Goal: Task Accomplishment & Management: Complete application form

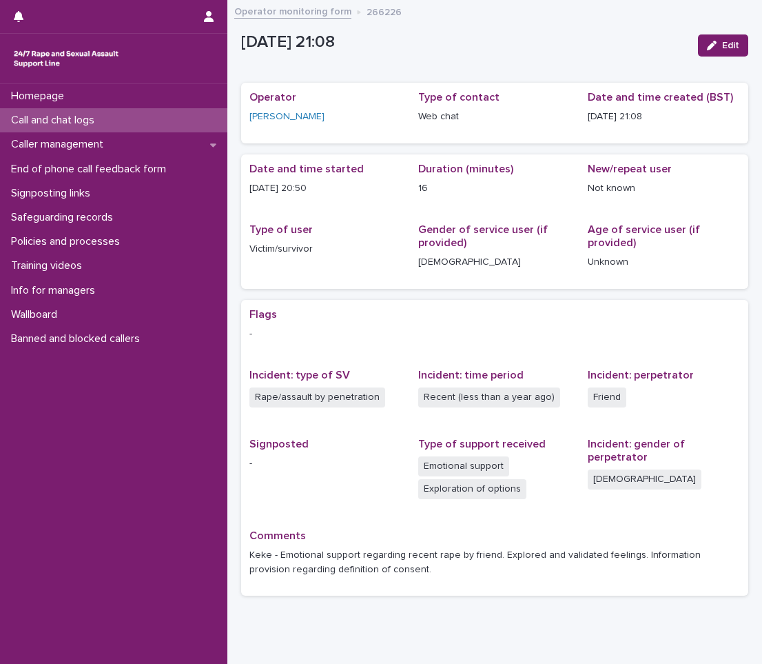
scroll to position [51, 0]
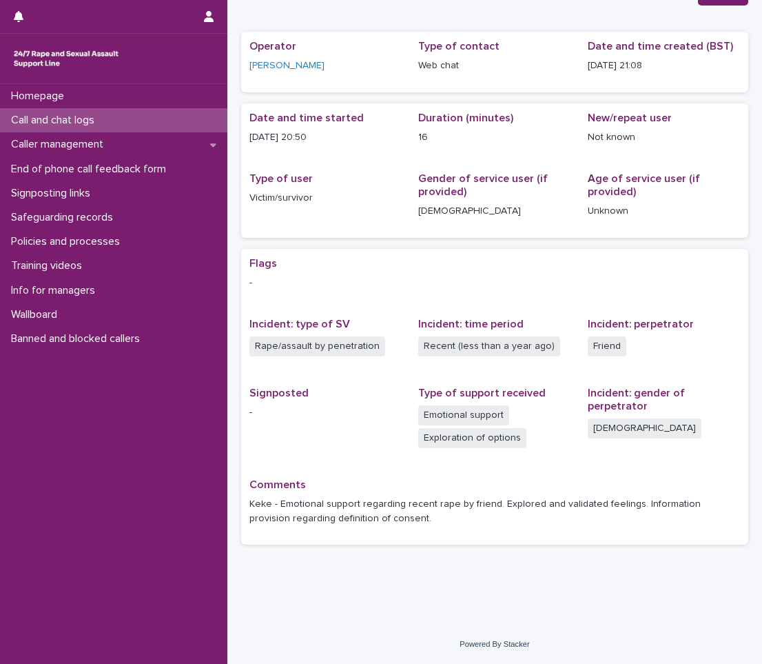
click at [70, 119] on p "Call and chat logs" at bounding box center [56, 120] width 100 height 13
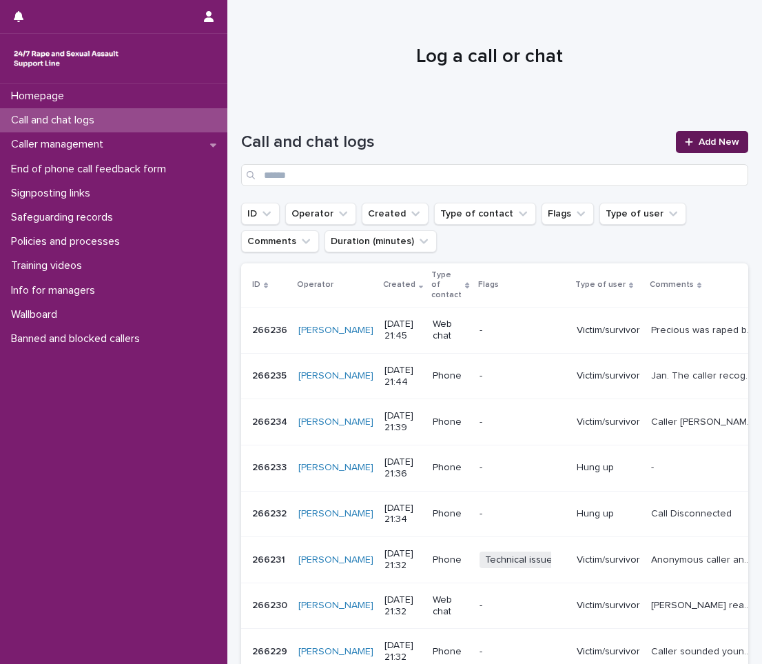
click at [699, 141] on span "Add New" at bounding box center [719, 142] width 41 height 10
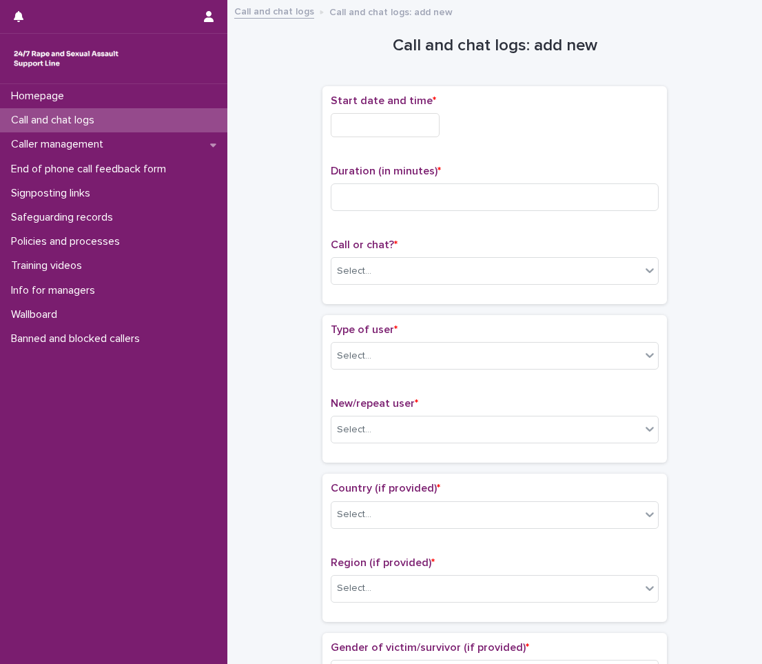
click at [354, 133] on input "text" at bounding box center [385, 125] width 109 height 24
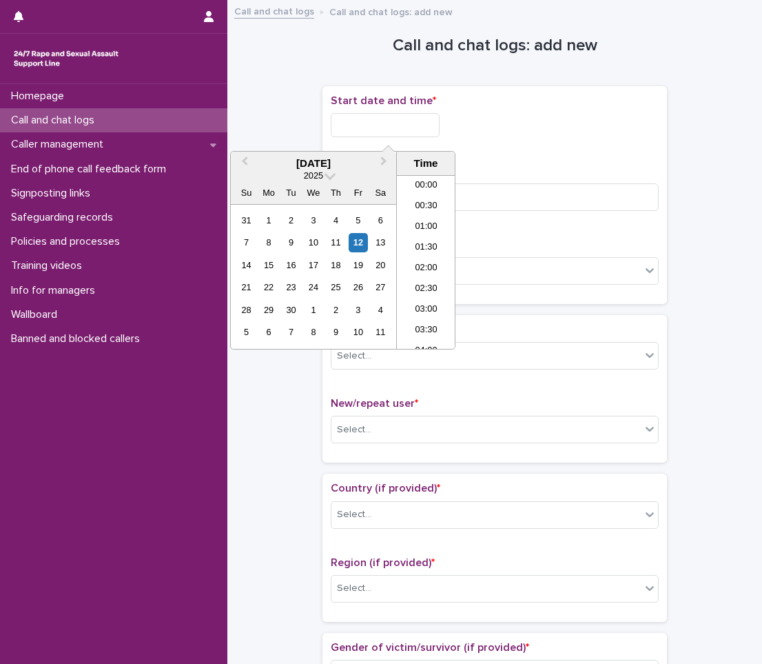
scroll to position [813, 0]
click at [423, 199] on li "20:00" at bounding box center [426, 200] width 59 height 21
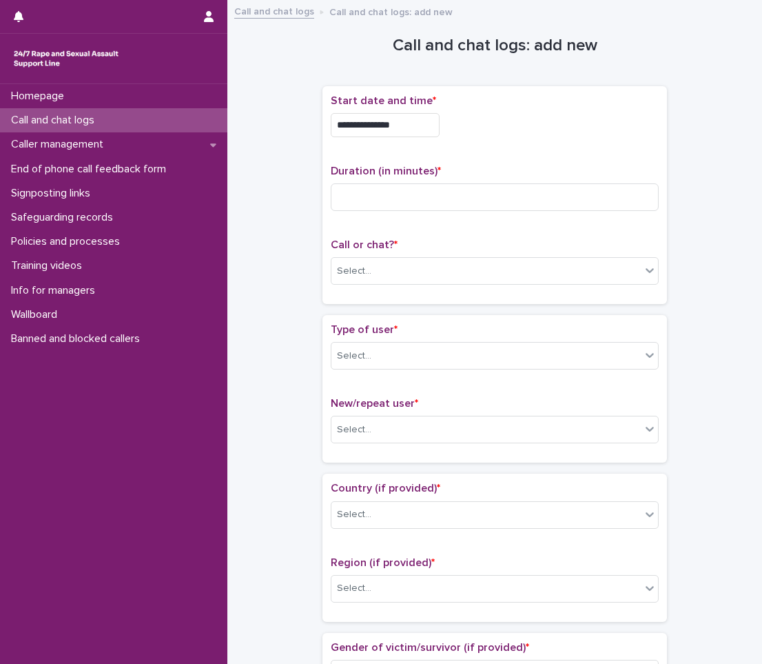
click at [431, 128] on input "**********" at bounding box center [385, 125] width 109 height 24
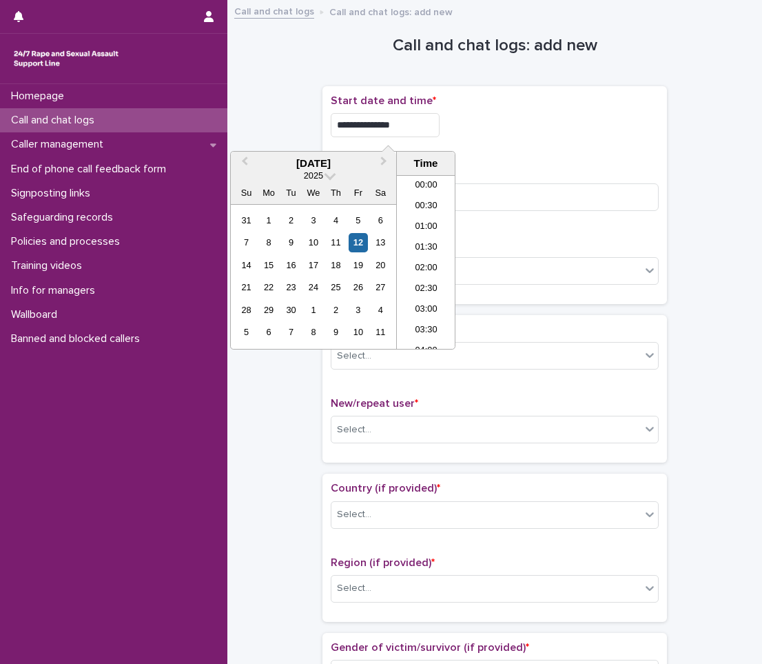
scroll to position [751, 0]
type input "**********"
click at [481, 207] on input at bounding box center [495, 197] width 328 height 28
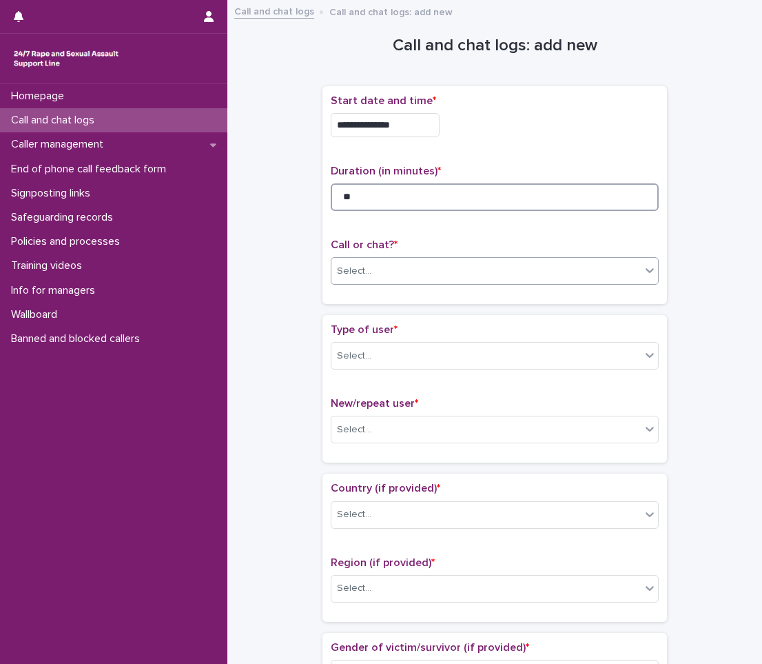
type input "**"
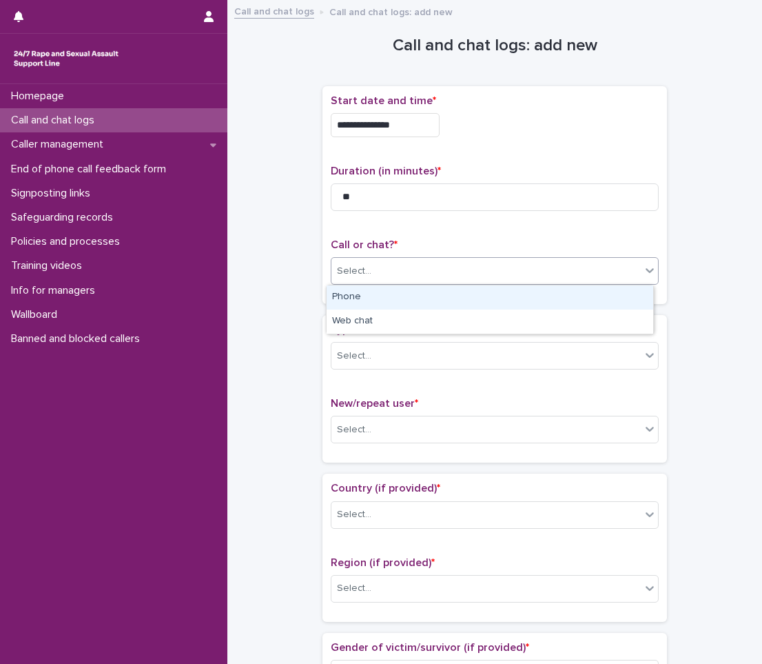
click at [441, 267] on div "Select..." at bounding box center [486, 271] width 309 height 23
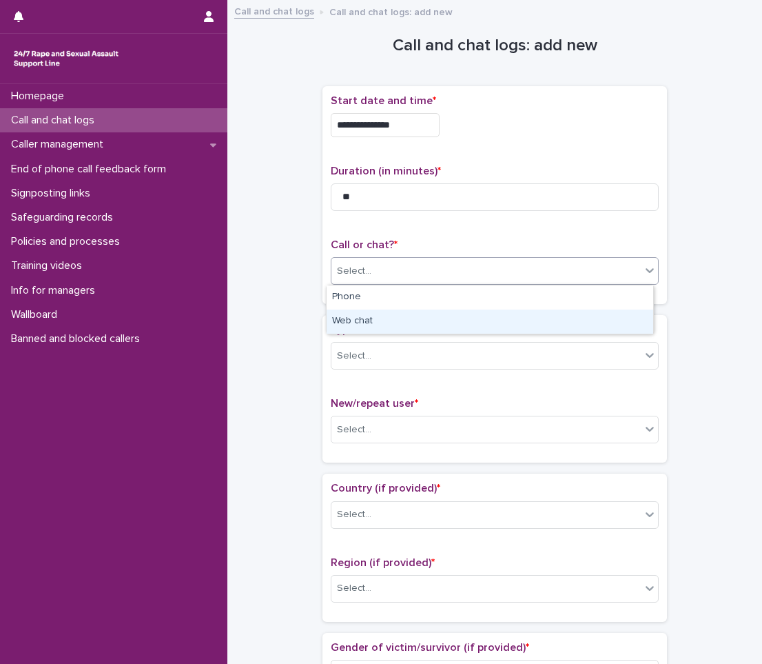
click at [414, 326] on div "Web chat" at bounding box center [490, 321] width 327 height 24
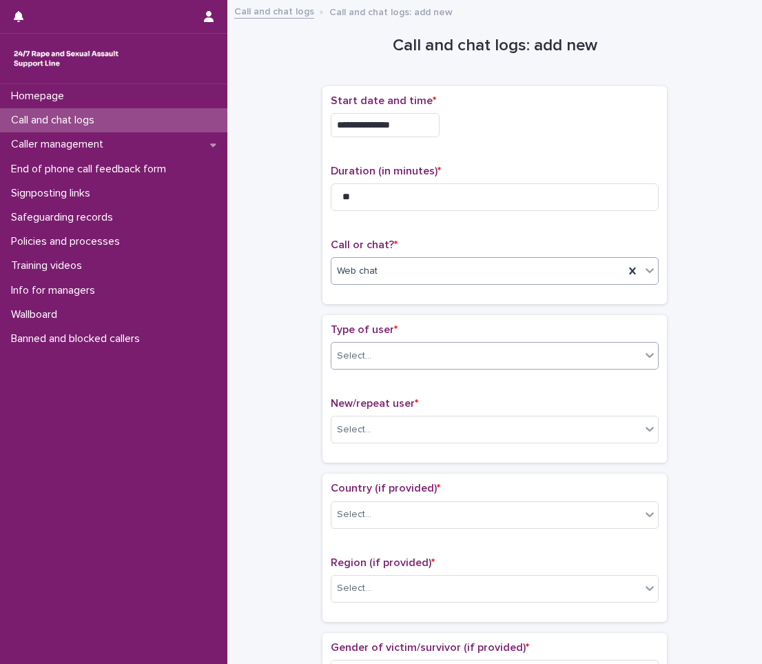
click at [403, 349] on div "Select..." at bounding box center [486, 356] width 309 height 23
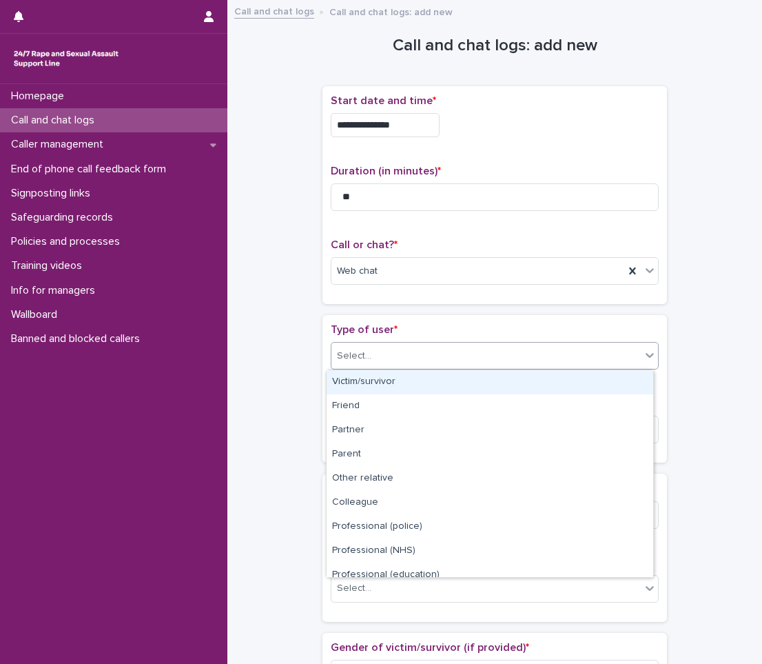
click at [389, 385] on div "Victim/survivor" at bounding box center [490, 382] width 327 height 24
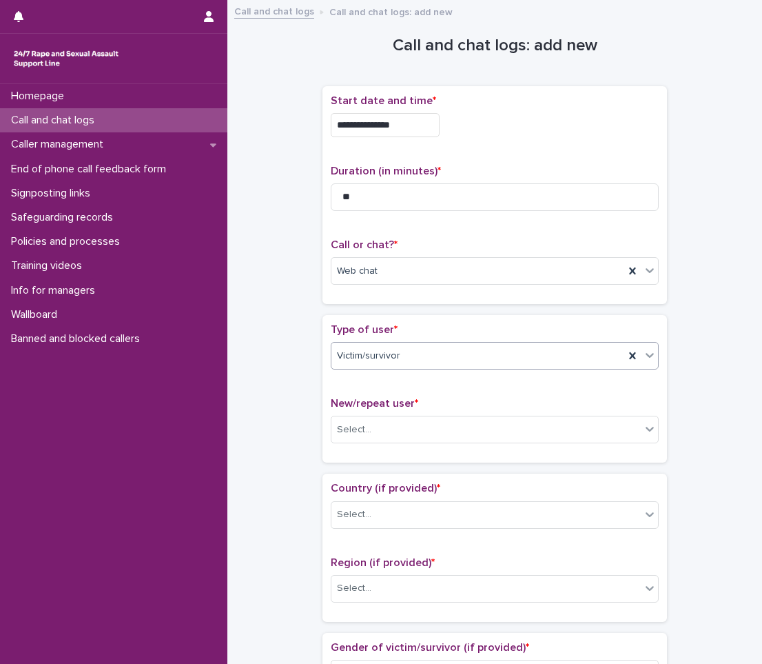
click at [382, 414] on div "New/repeat user * Select..." at bounding box center [495, 425] width 328 height 57
click at [385, 437] on div "Select..." at bounding box center [486, 429] width 309 height 23
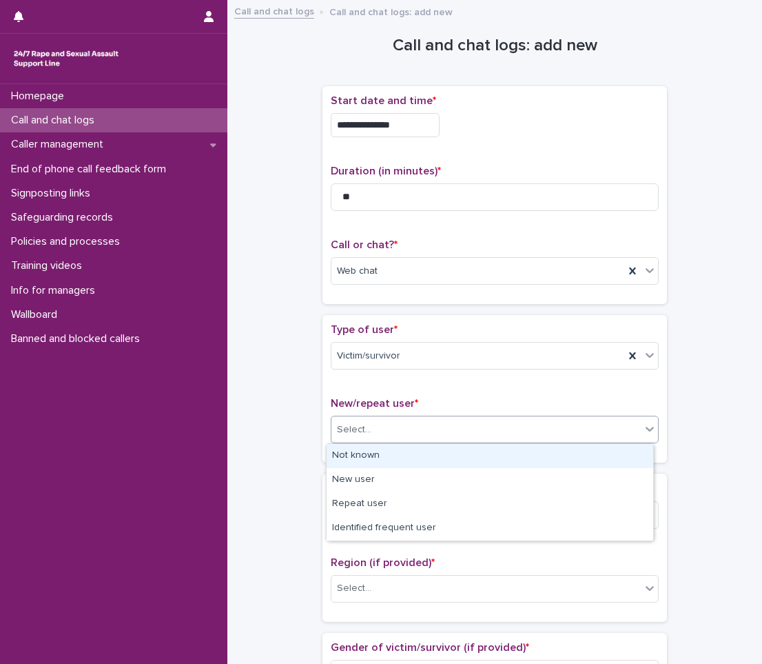
click at [372, 460] on div "Not known" at bounding box center [490, 456] width 327 height 24
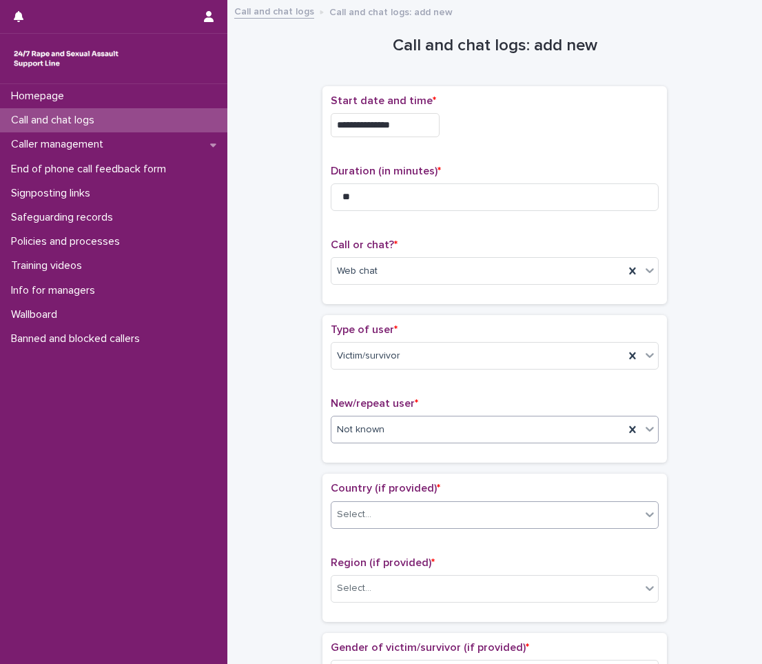
click at [370, 516] on div "Select..." at bounding box center [486, 514] width 309 height 23
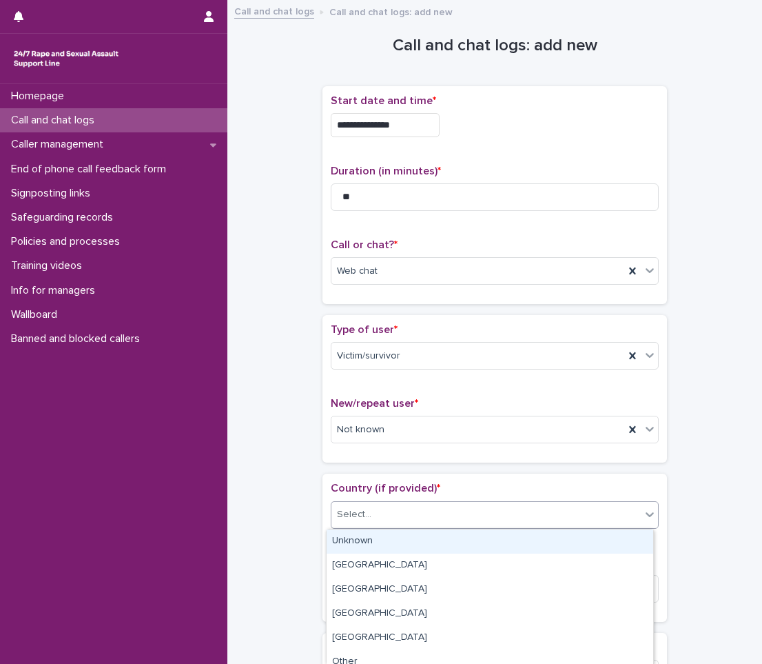
click at [362, 550] on div "Unknown" at bounding box center [490, 541] width 327 height 24
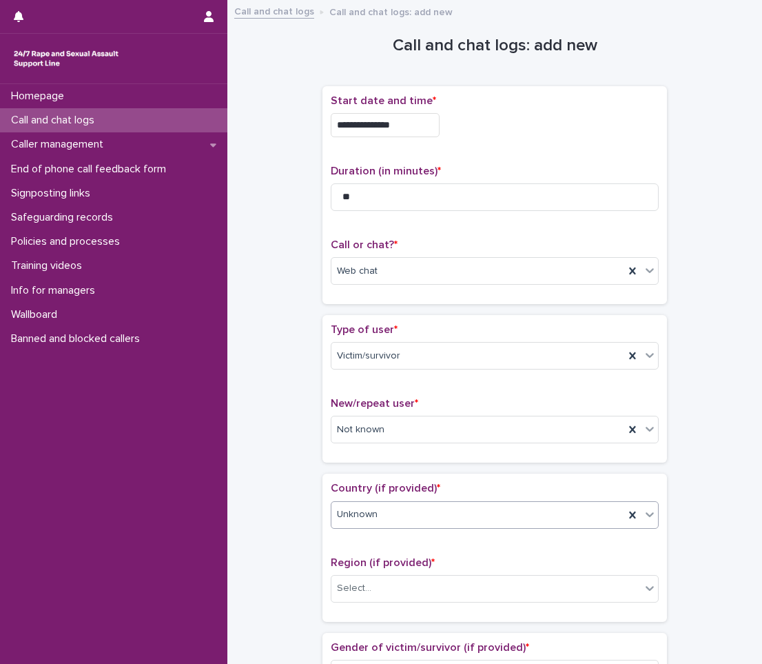
scroll to position [138, 0]
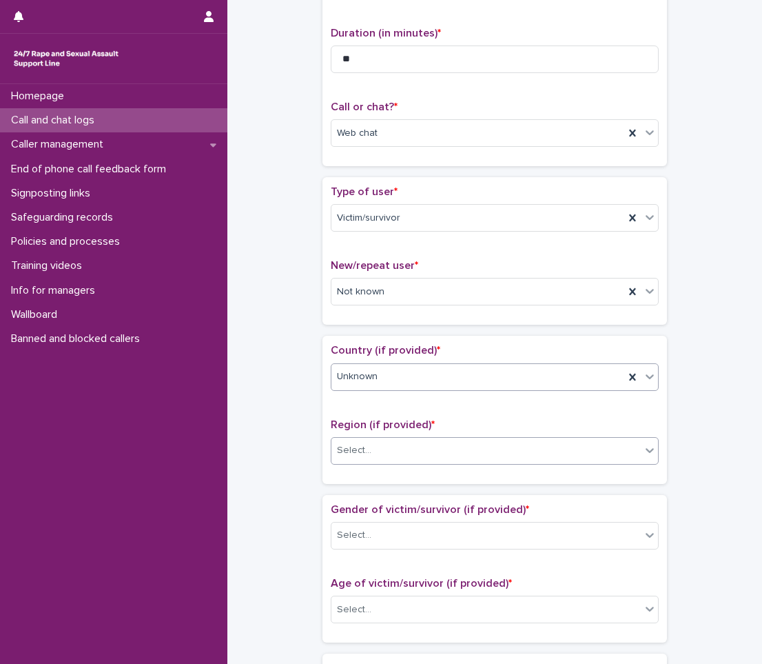
click at [373, 450] on div "Select..." at bounding box center [486, 450] width 309 height 23
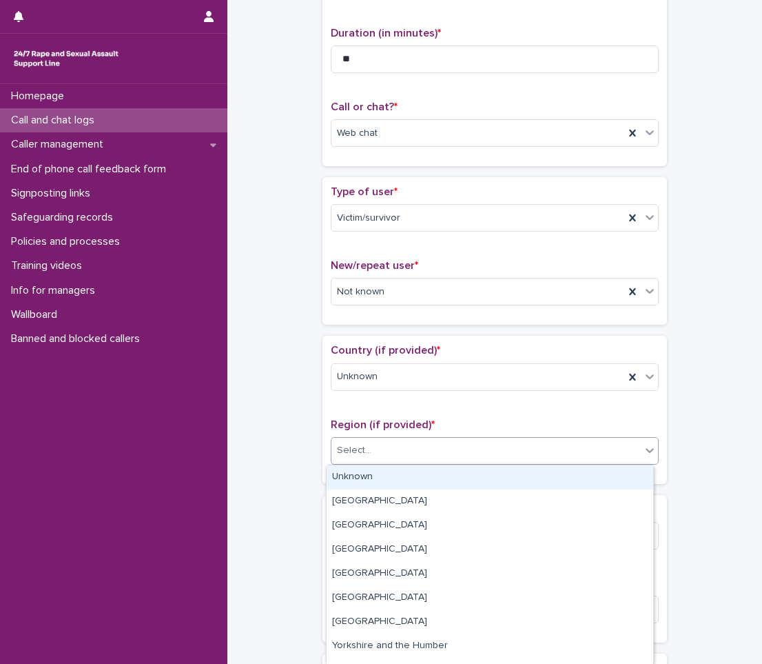
click at [369, 465] on div "Unknown" at bounding box center [490, 477] width 327 height 24
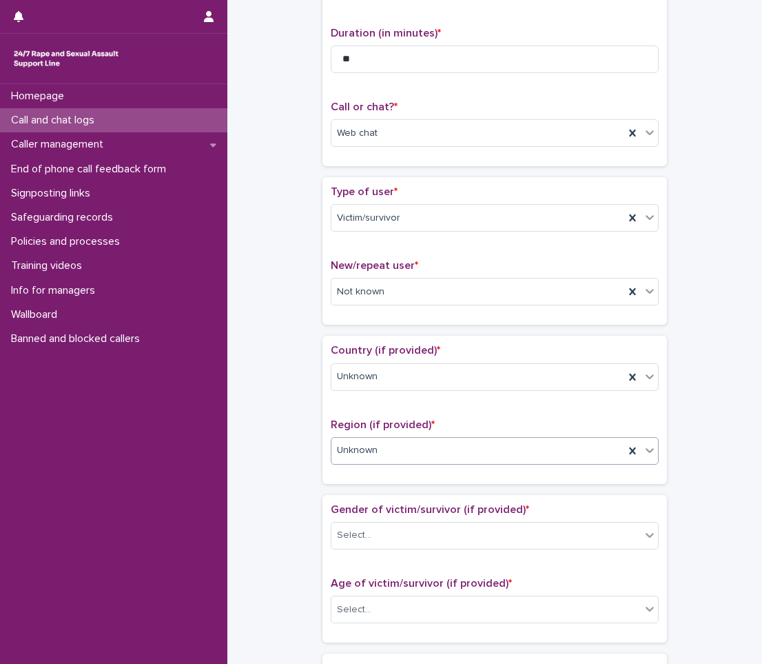
scroll to position [207, 0]
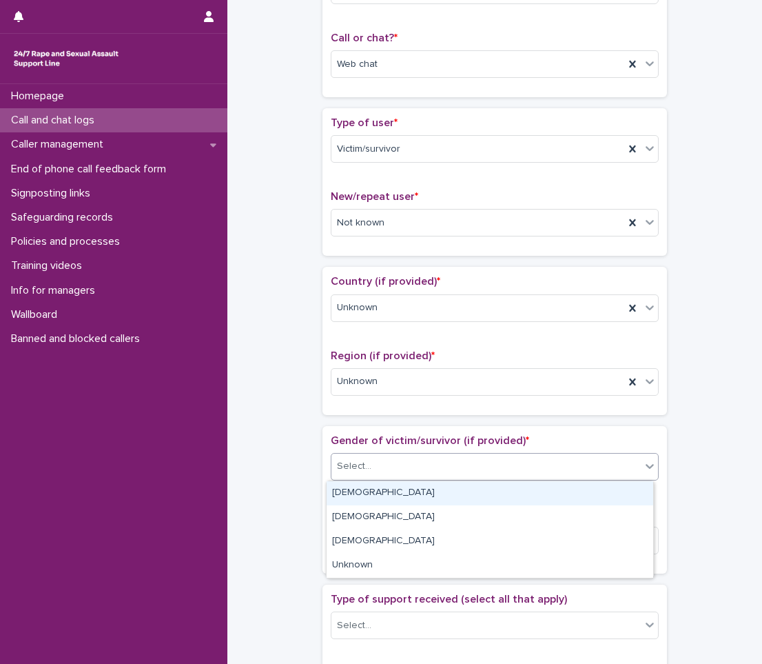
click at [403, 473] on div "Select..." at bounding box center [486, 466] width 309 height 23
click at [383, 490] on div "[DEMOGRAPHIC_DATA]" at bounding box center [490, 493] width 327 height 24
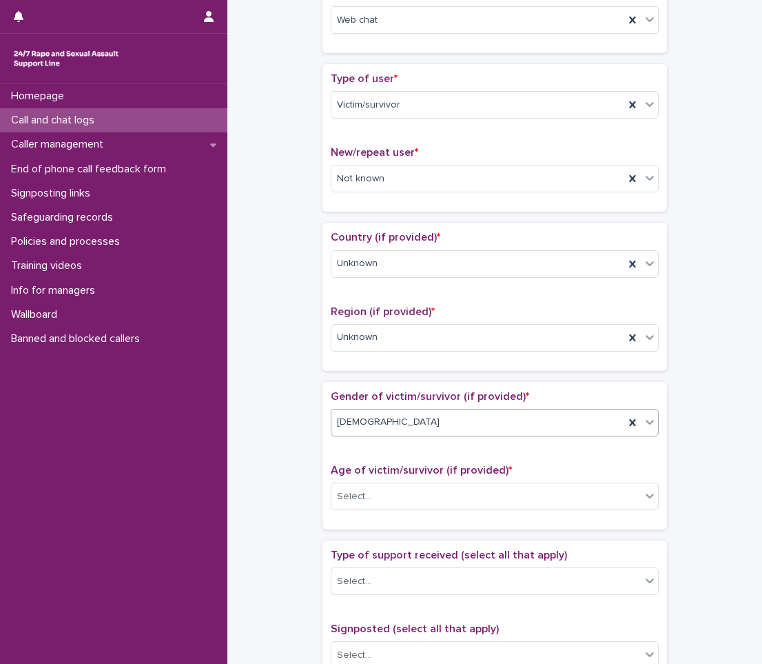
scroll to position [276, 0]
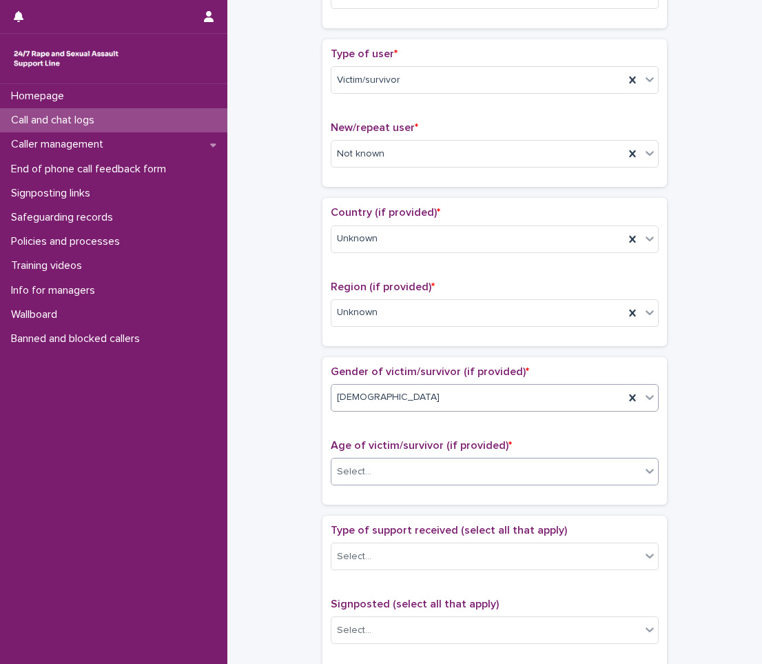
click at [374, 485] on body "**********" at bounding box center [381, 332] width 762 height 664
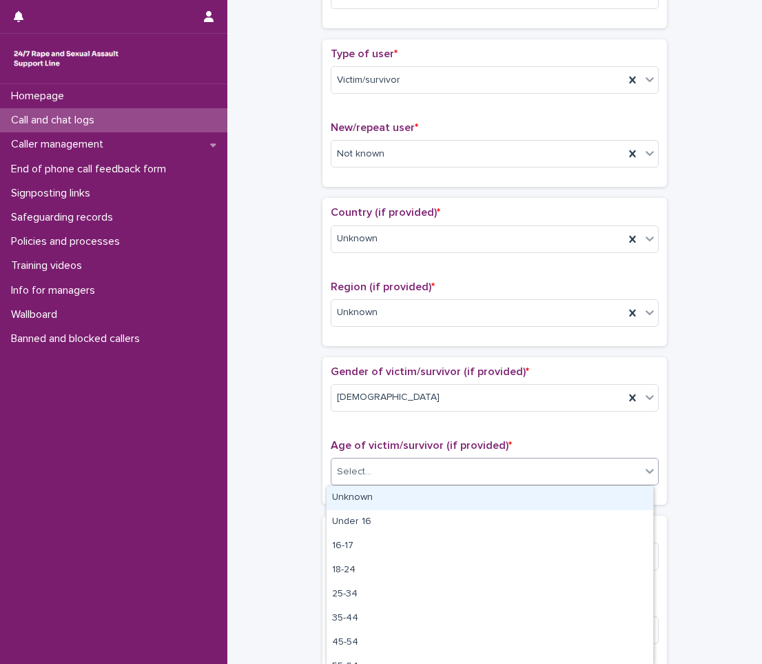
click at [363, 505] on div "Unknown" at bounding box center [490, 498] width 327 height 24
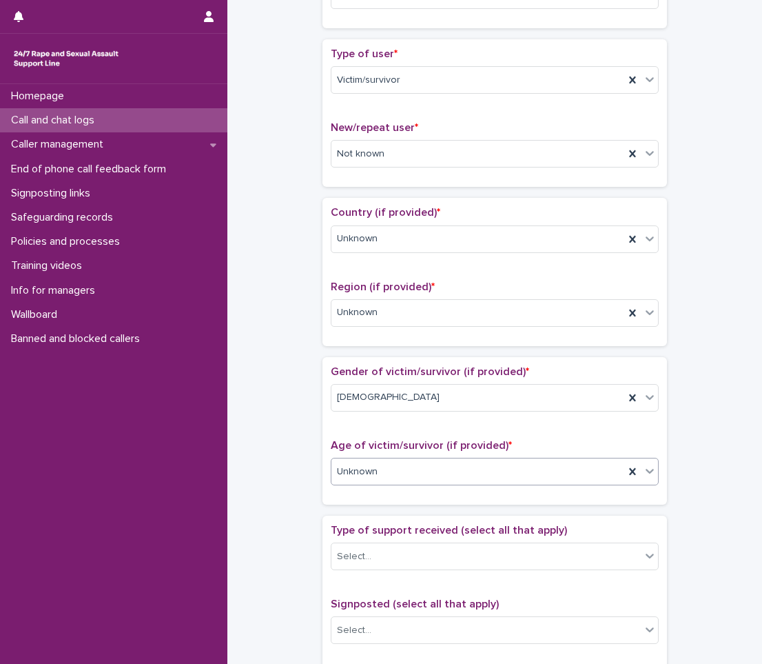
scroll to position [345, 0]
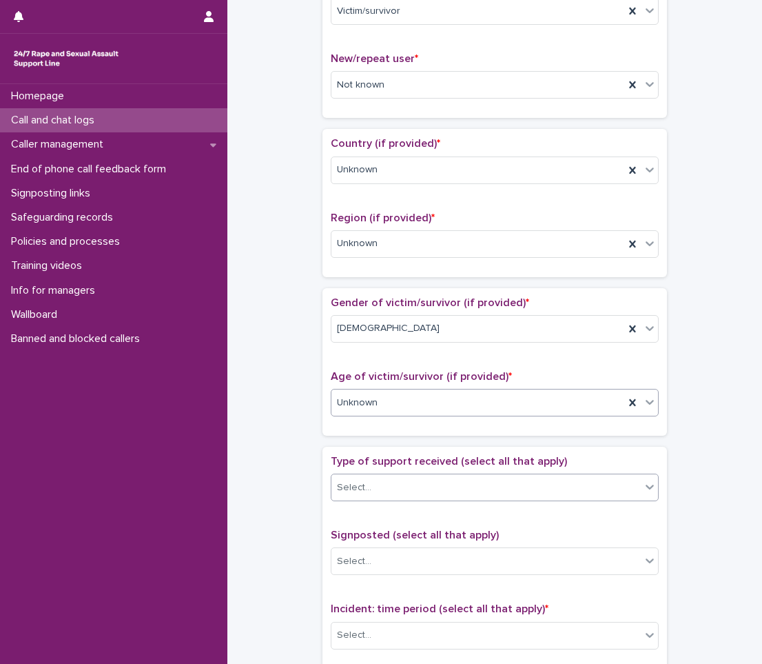
click at [371, 482] on div "Select..." at bounding box center [486, 487] width 309 height 23
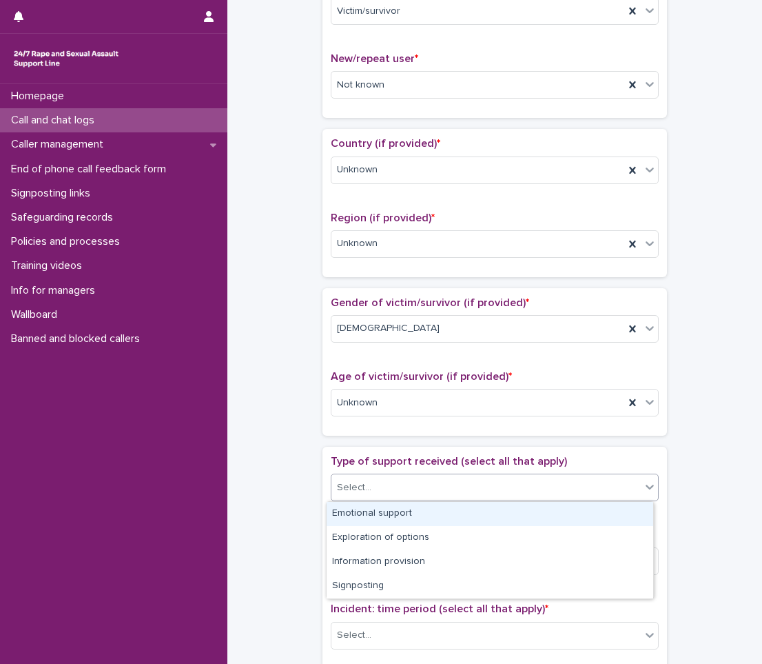
click at [369, 511] on div "Emotional support" at bounding box center [490, 514] width 327 height 24
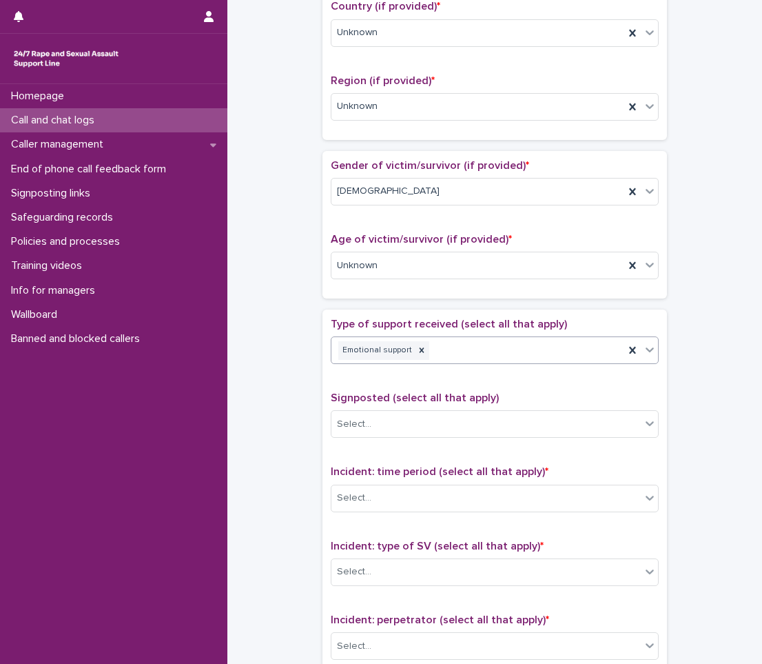
scroll to position [482, 0]
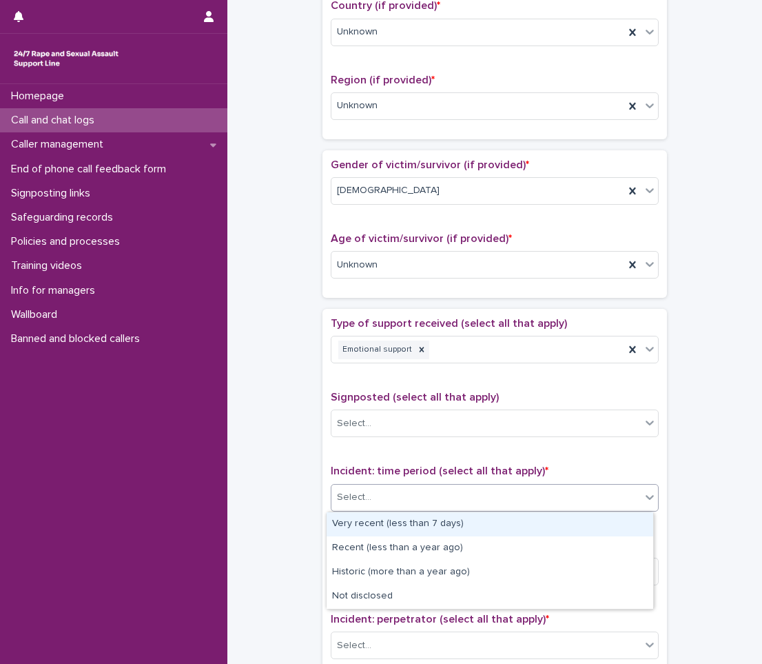
click at [389, 501] on div "Select..." at bounding box center [486, 497] width 309 height 23
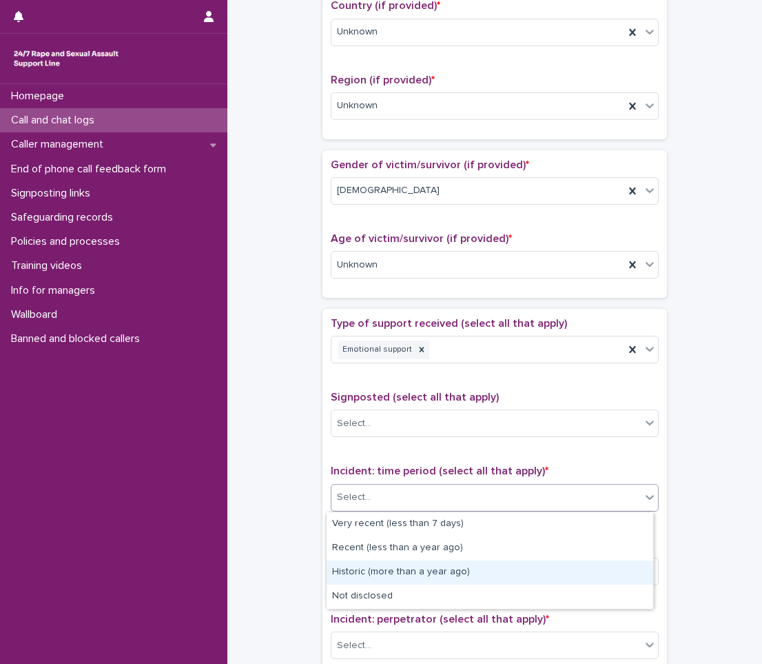
drag, startPoint x: 349, startPoint y: 584, endPoint x: 353, endPoint y: 573, distance: 11.8
click at [353, 573] on div "Historic (more than a year ago)" at bounding box center [490, 572] width 327 height 24
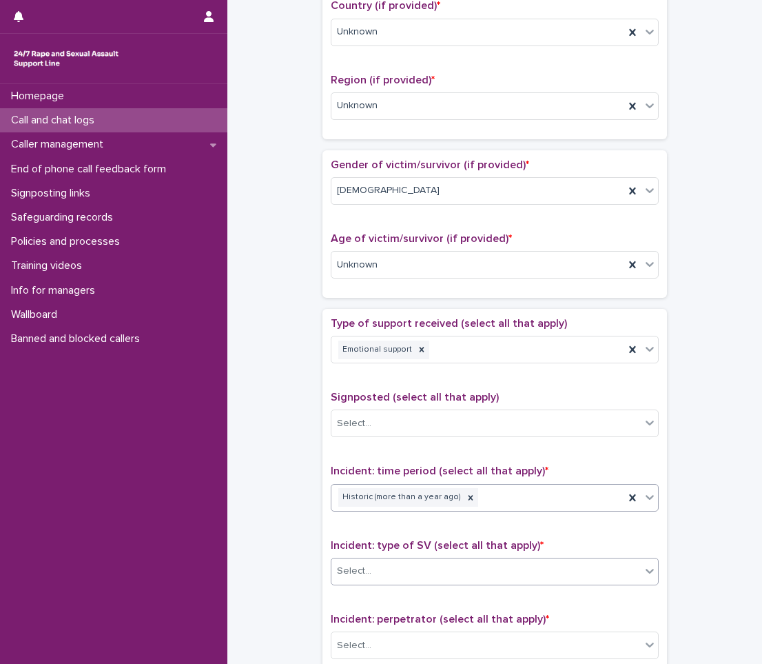
click at [373, 575] on input "text" at bounding box center [373, 571] width 1 height 12
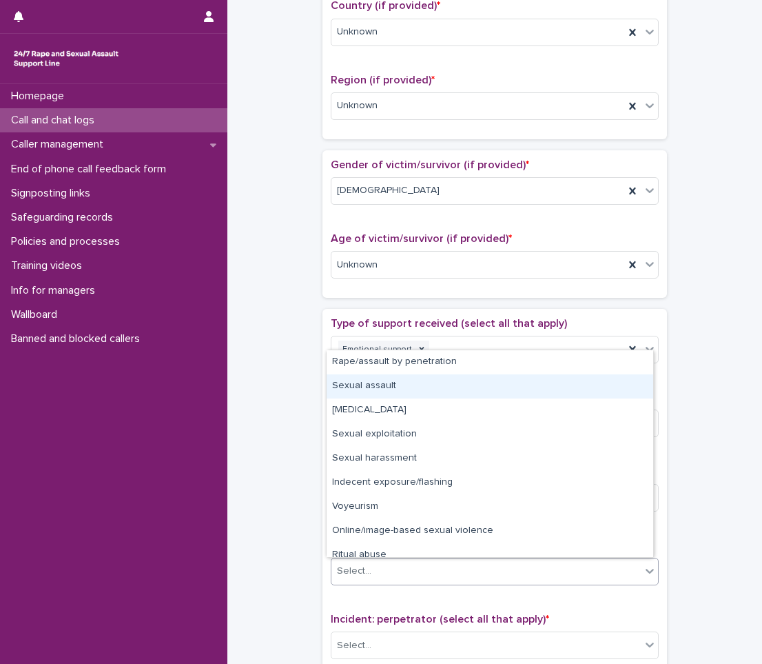
click at [407, 385] on div "Sexual assault" at bounding box center [490, 386] width 327 height 24
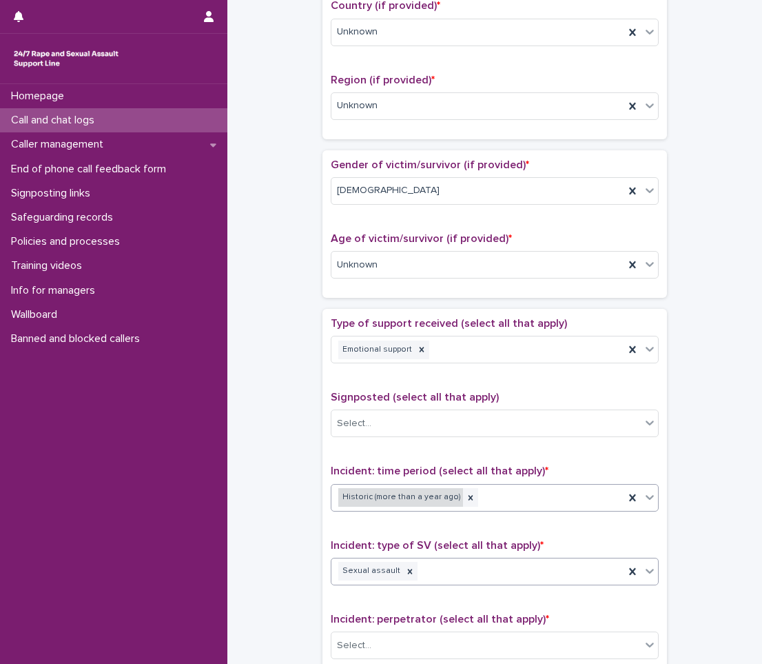
scroll to position [620, 0]
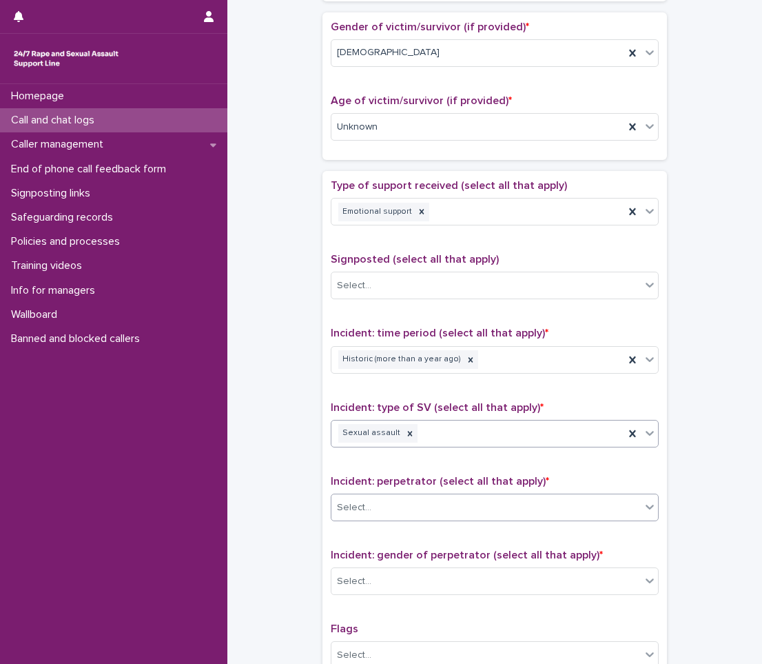
click at [375, 520] on div "Select..." at bounding box center [495, 508] width 328 height 28
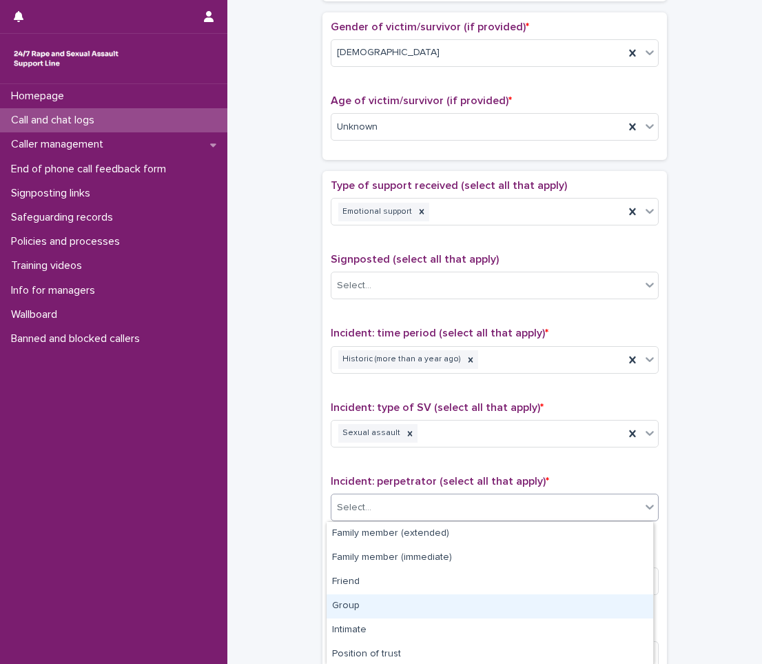
scroll to position [123, 0]
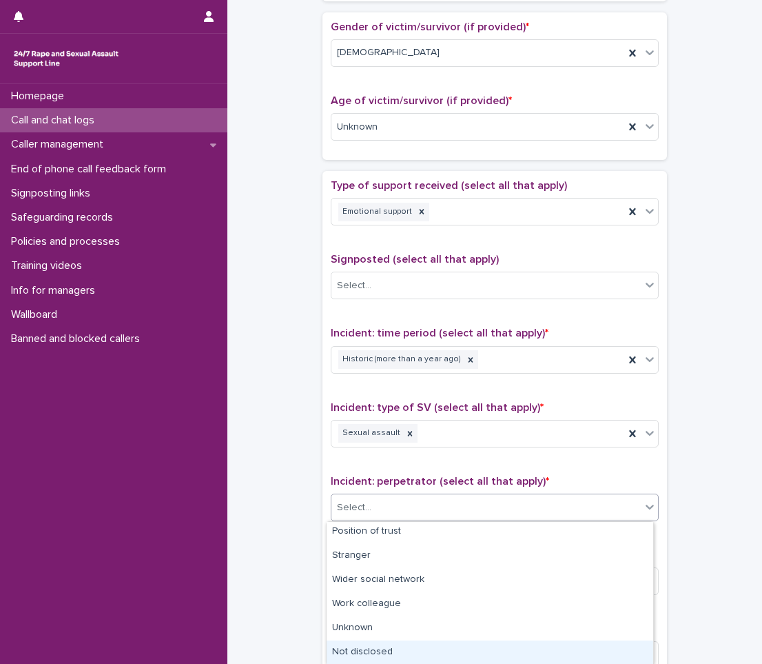
click at [360, 651] on div "Not disclosed" at bounding box center [490, 652] width 327 height 24
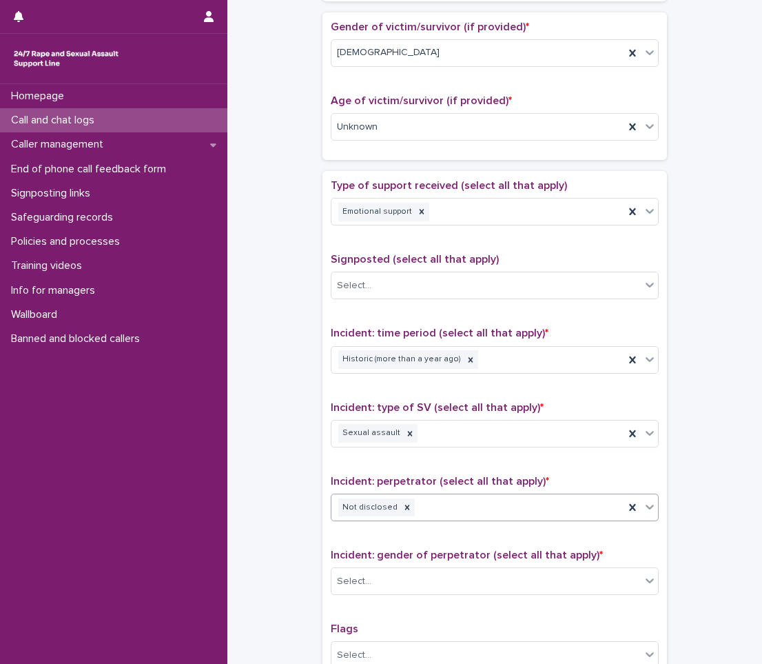
scroll to position [862, 0]
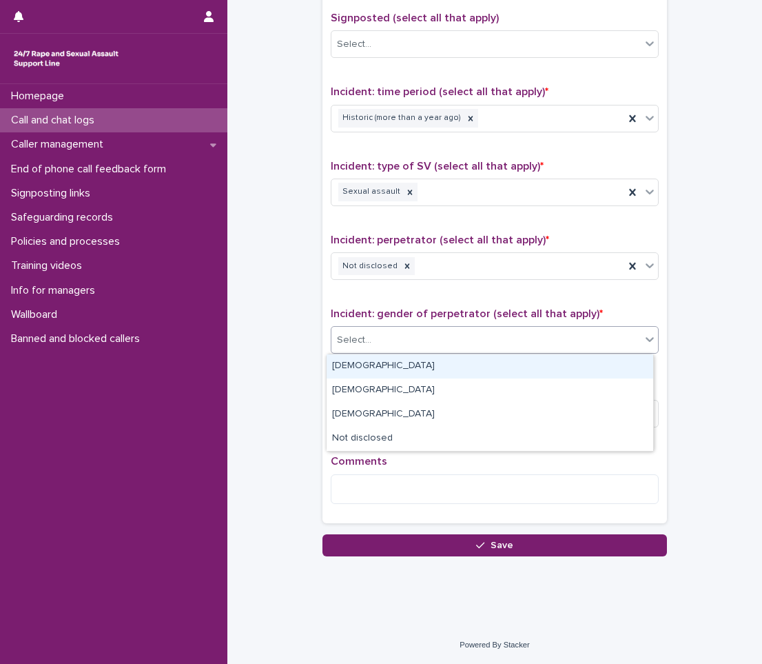
click at [396, 331] on div "Select..." at bounding box center [486, 340] width 309 height 23
click at [396, 362] on div "[DEMOGRAPHIC_DATA]" at bounding box center [490, 366] width 327 height 24
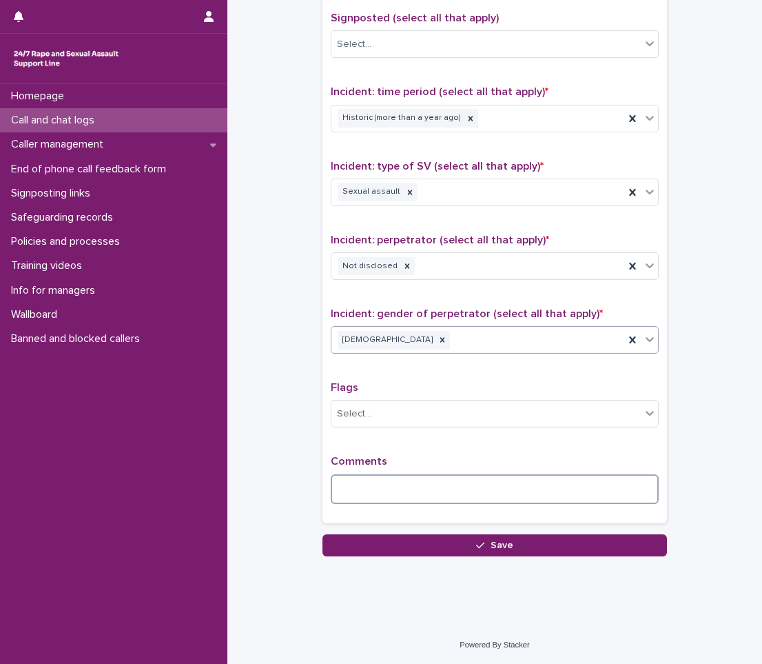
click at [363, 486] on textarea at bounding box center [495, 489] width 328 height 30
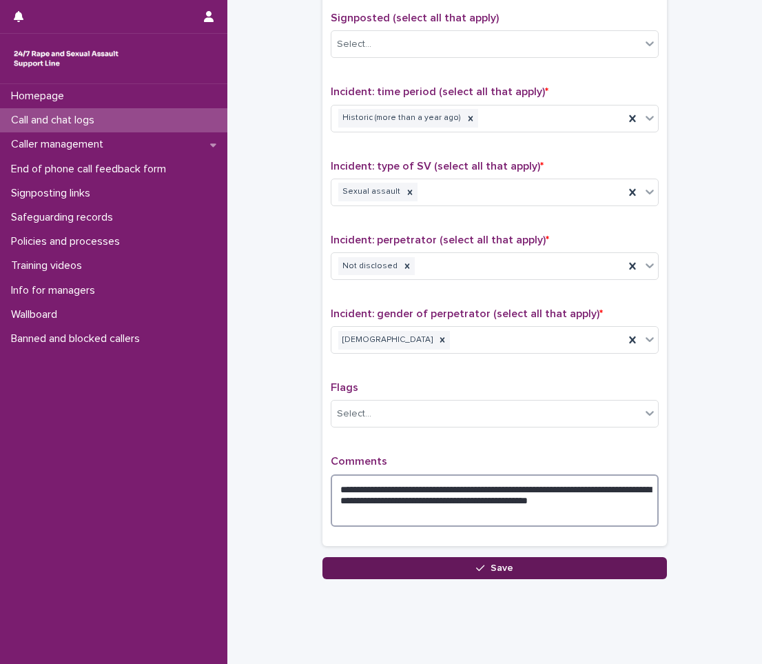
type textarea "**********"
click at [471, 567] on button "Save" at bounding box center [495, 568] width 345 height 22
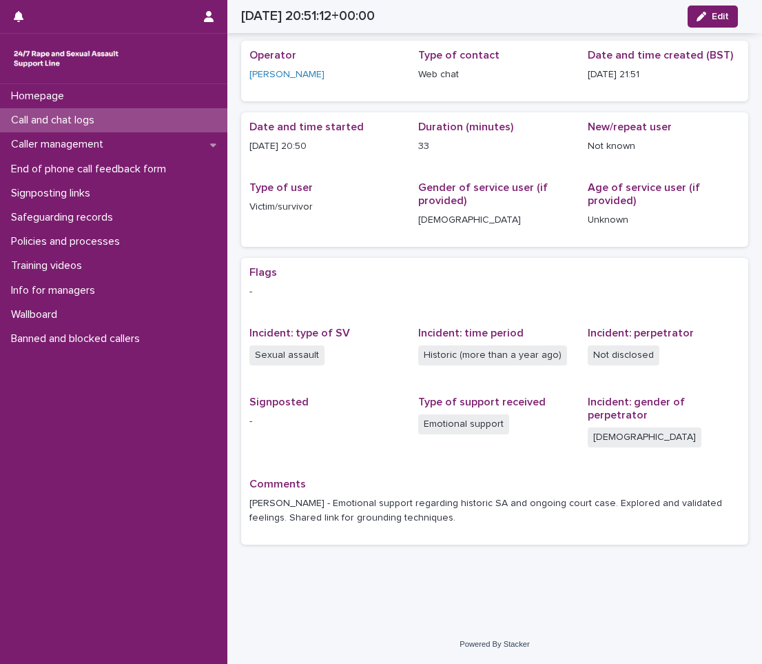
scroll to position [42, 0]
